Goal: Transaction & Acquisition: Book appointment/travel/reservation

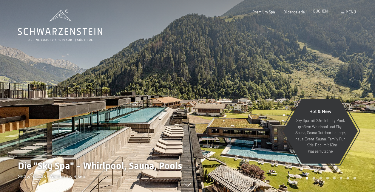
click at [323, 10] on span "BUCHEN" at bounding box center [321, 11] width 15 height 5
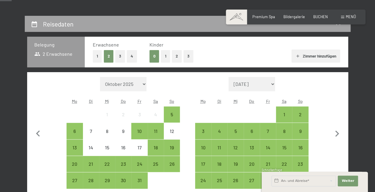
scroll to position [149, 0]
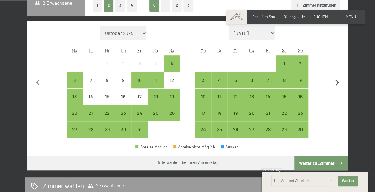
click at [338, 84] on icon "button" at bounding box center [338, 83] width 4 height 6
select select "2025-11-01"
select select "2025-12-01"
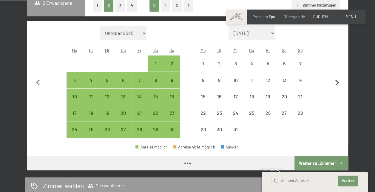
click at [337, 84] on icon "button" at bounding box center [338, 83] width 4 height 6
select select "2025-12-01"
select select "2026-01-01"
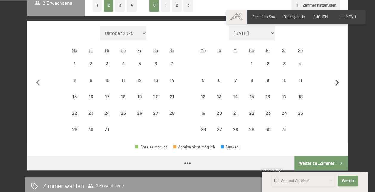
click at [337, 84] on icon "button" at bounding box center [338, 83] width 4 height 6
select select "2026-02-01"
select select "2026-03-01"
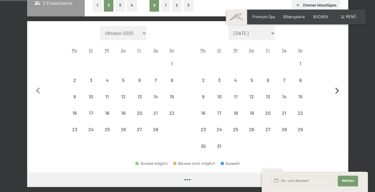
click at [337, 84] on button "button" at bounding box center [337, 90] width 13 height 129
select select "2026-03-01"
select select "2026-04-01"
select select "2026-03-01"
select select "2026-04-01"
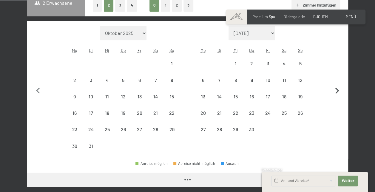
select select "2026-03-01"
select select "2026-04-01"
click at [337, 84] on button "button" at bounding box center [337, 90] width 13 height 129
select select "2026-04-01"
select select "2026-05-01"
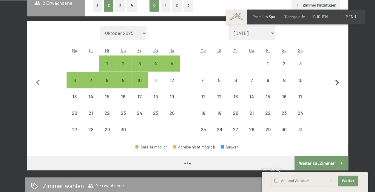
select select "2026-04-01"
select select "2026-05-01"
click at [337, 84] on icon "button" at bounding box center [338, 83] width 4 height 6
select select "2026-05-01"
select select "2026-06-01"
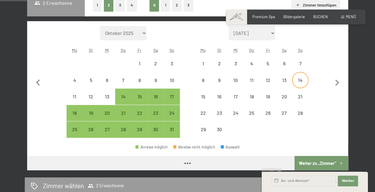
select select "2026-05-01"
select select "2026-06-01"
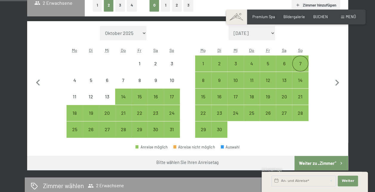
click at [301, 63] on div "7" at bounding box center [300, 68] width 15 height 15
select select "2026-05-01"
select select "2026-06-01"
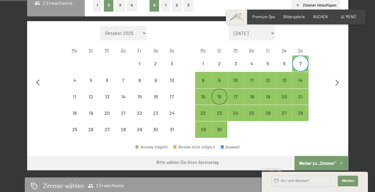
click at [221, 97] on div "16" at bounding box center [219, 101] width 15 height 15
select select "2026-05-01"
select select "2026-06-01"
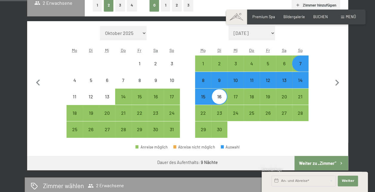
click at [322, 163] on button "Weiter zu „Zimmer“" at bounding box center [321, 163] width 53 height 14
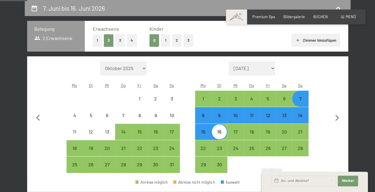
select select "2026-05-01"
select select "2026-06-01"
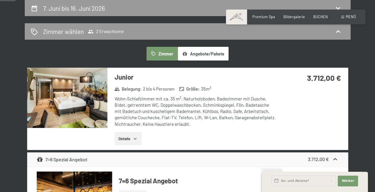
click at [131, 139] on button "Details" at bounding box center [128, 138] width 27 height 13
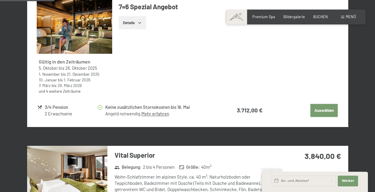
scroll to position [353, 0]
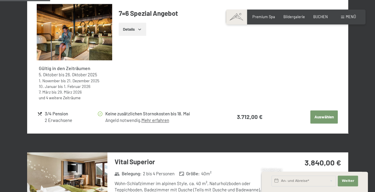
click at [61, 97] on link "und 4 weitere Zeiträume" at bounding box center [60, 97] width 42 height 5
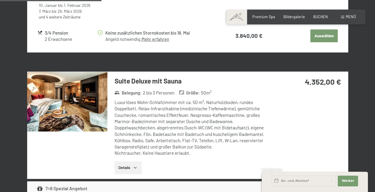
scroll to position [717, 0]
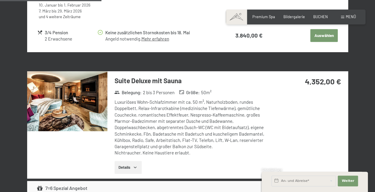
click at [322, 37] on button "Auswählen" at bounding box center [324, 35] width 27 height 13
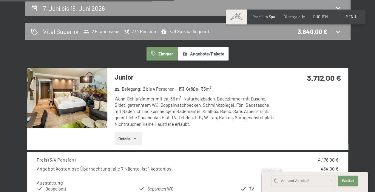
click at [349, 180] on span "Weiter" at bounding box center [348, 181] width 13 height 5
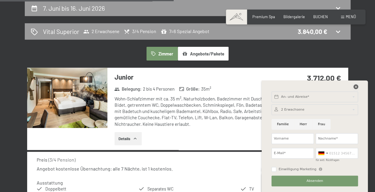
click at [355, 87] on icon at bounding box center [356, 87] width 5 height 5
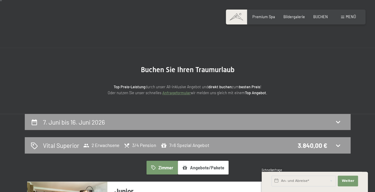
scroll to position [60, 0]
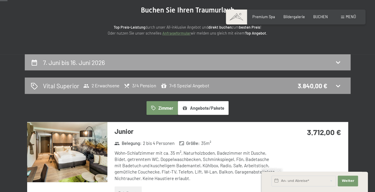
click at [338, 61] on icon at bounding box center [338, 62] width 7 height 7
select select "2026-05-01"
select select "2026-06-01"
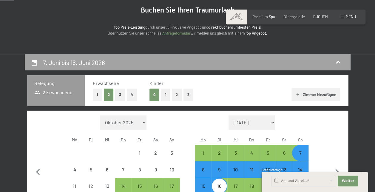
scroll to position [114, 0]
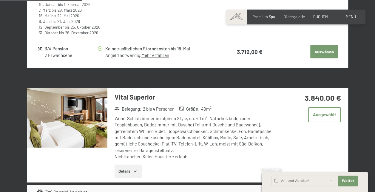
scroll to position [592, 0]
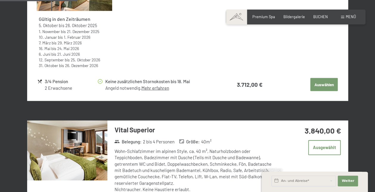
click at [328, 83] on button "Auswählen" at bounding box center [324, 84] width 27 height 13
select select "2026-05-01"
select select "2026-06-01"
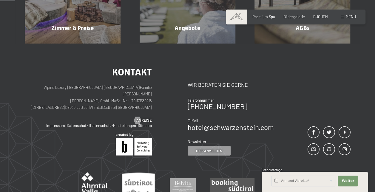
scroll to position [114, 0]
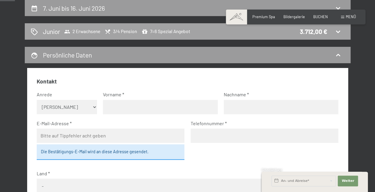
click at [338, 32] on icon at bounding box center [338, 31] width 7 height 7
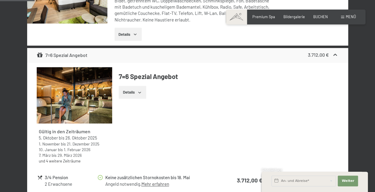
scroll to position [239, 0]
